Goal: Information Seeking & Learning: Learn about a topic

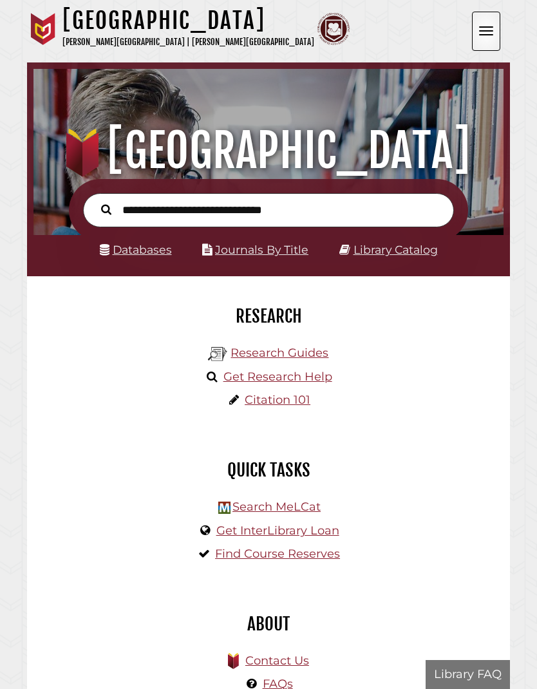
scroll to position [155, 464]
click at [143, 256] on link "Databases" at bounding box center [136, 250] width 72 height 14
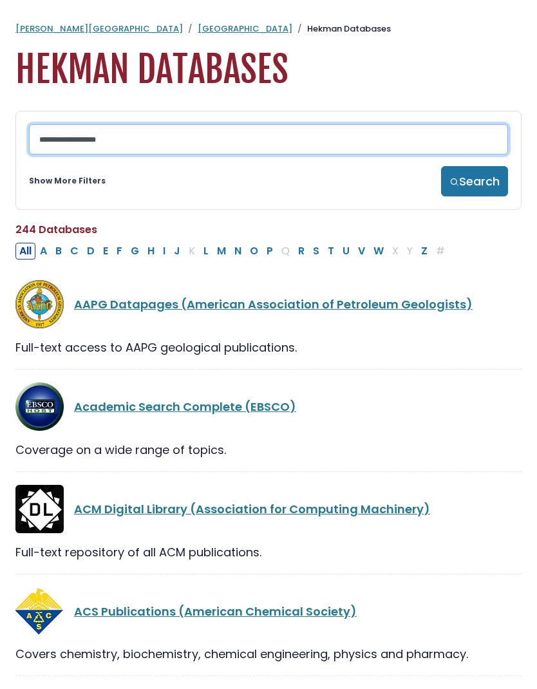
click at [133, 149] on input "Search database by title or keyword" at bounding box center [268, 139] width 479 height 30
type input "********"
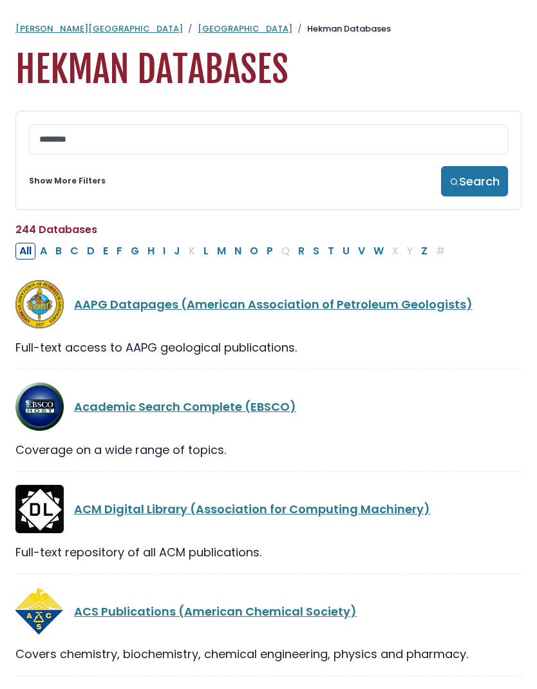
click at [473, 191] on button "Search" at bounding box center [474, 181] width 67 height 30
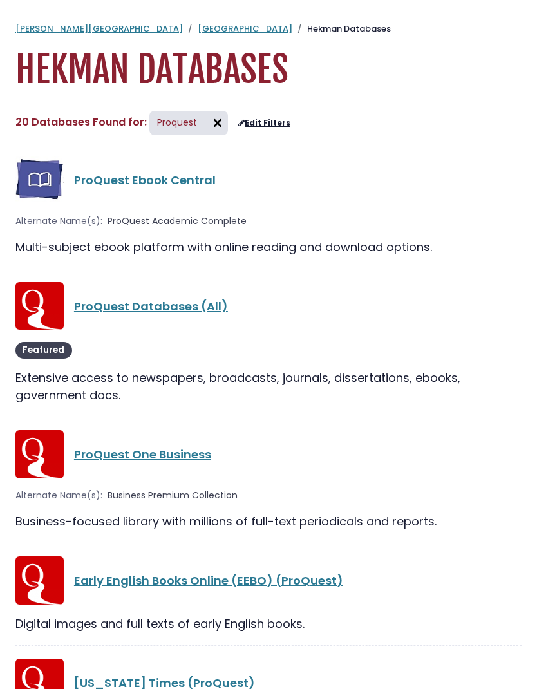
click at [162, 186] on link "ProQuest Ebook Central" at bounding box center [145, 180] width 142 height 16
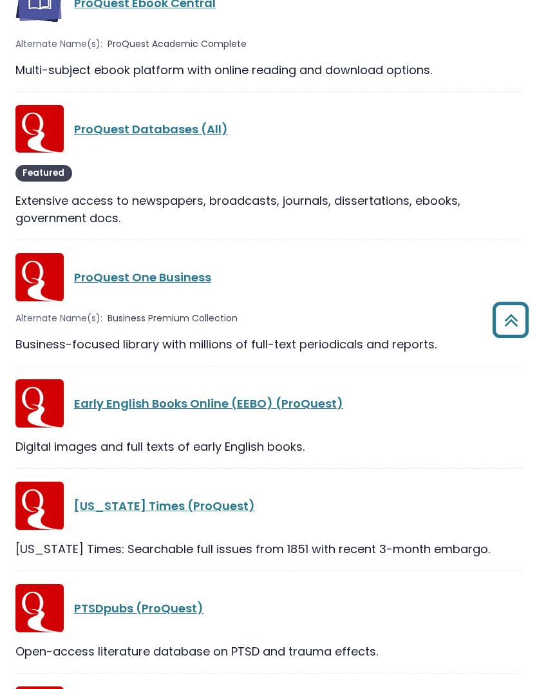
scroll to position [168, 0]
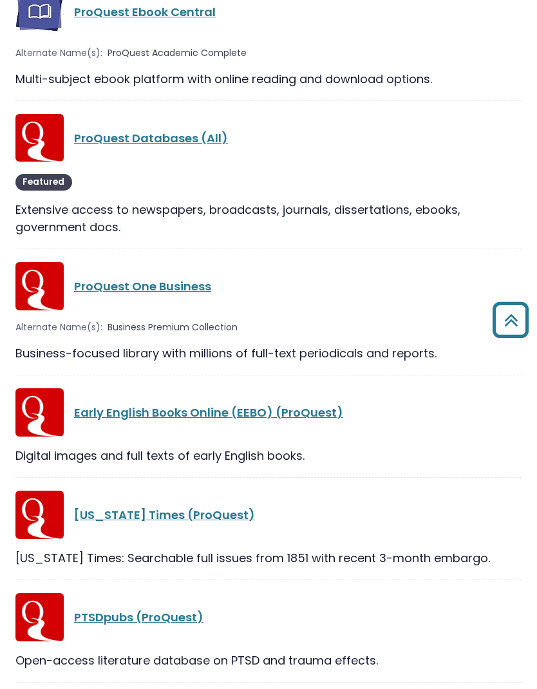
click at [160, 419] on link "Early English Books Online (EEBO) (ProQuest)" at bounding box center [208, 413] width 269 height 16
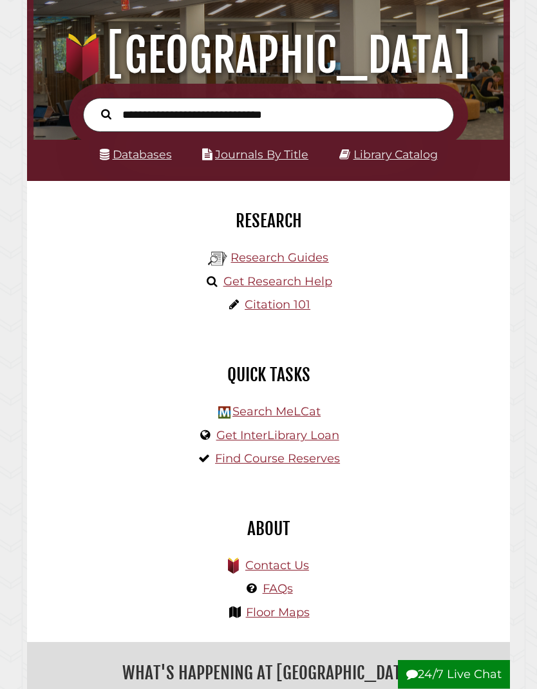
scroll to position [95, 0]
